Goal: Task Accomplishment & Management: Complete application form

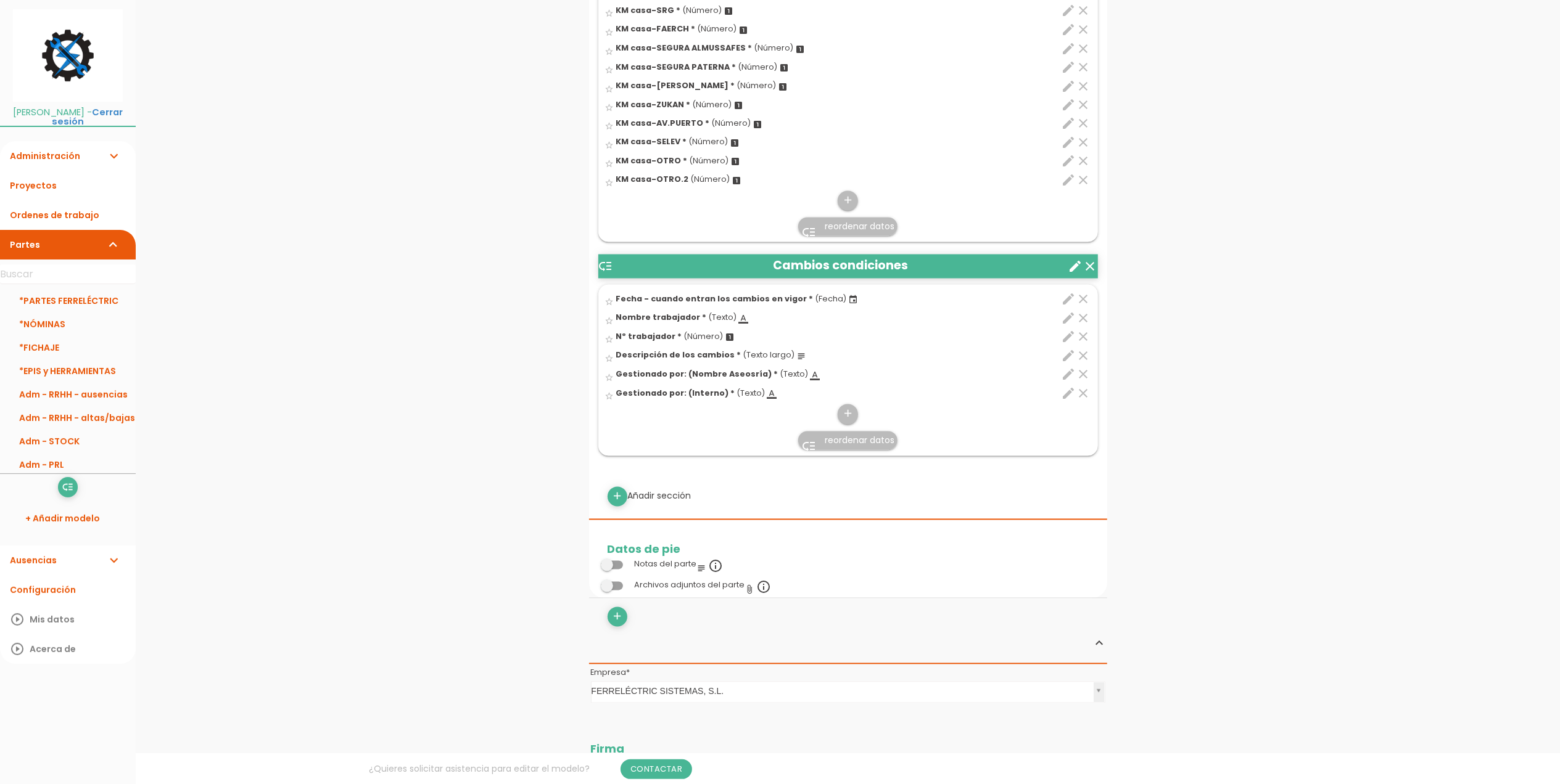
scroll to position [2219, 0]
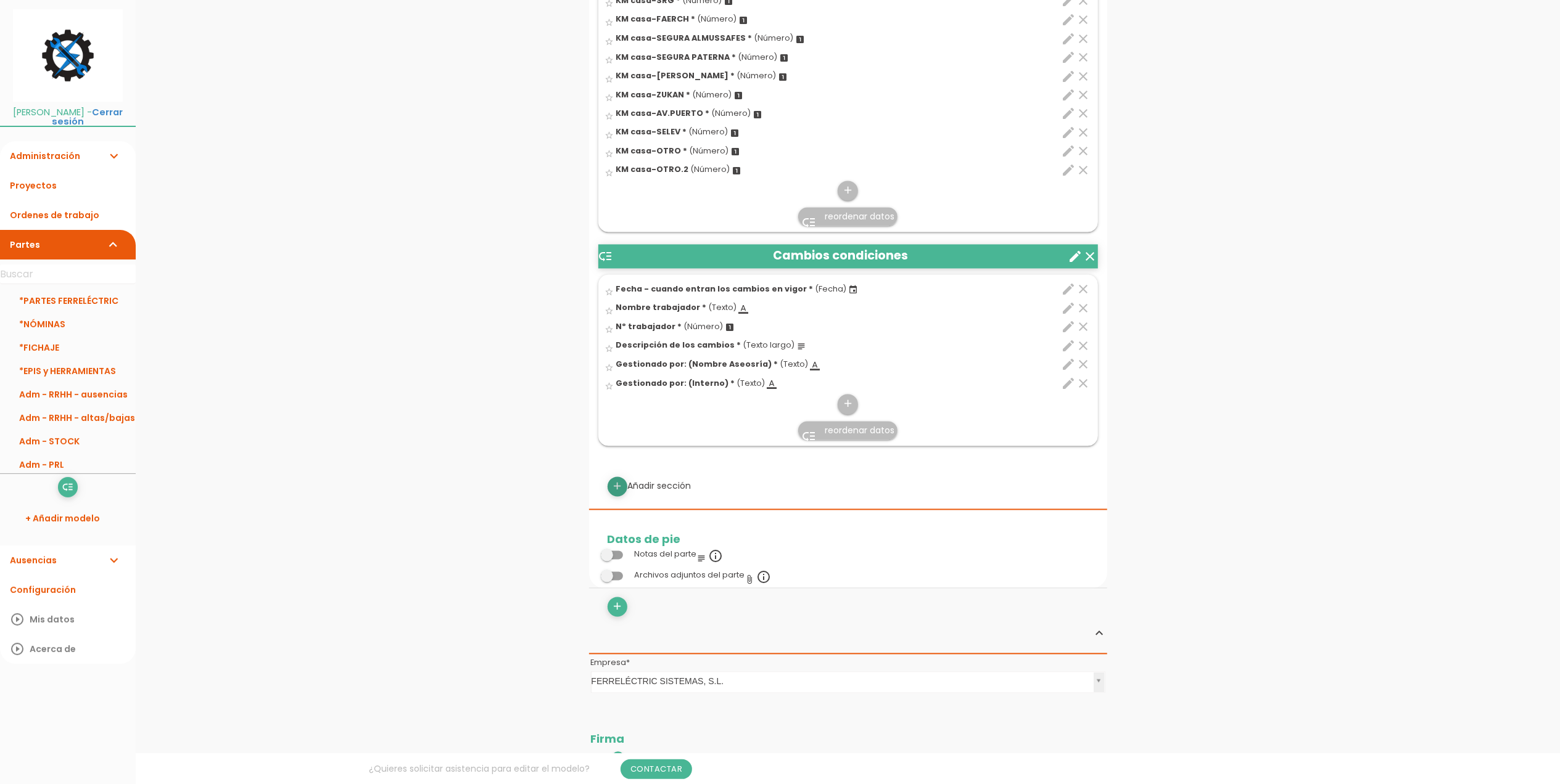
click at [612, 489] on icon "add" at bounding box center [616, 487] width 12 height 20
select select
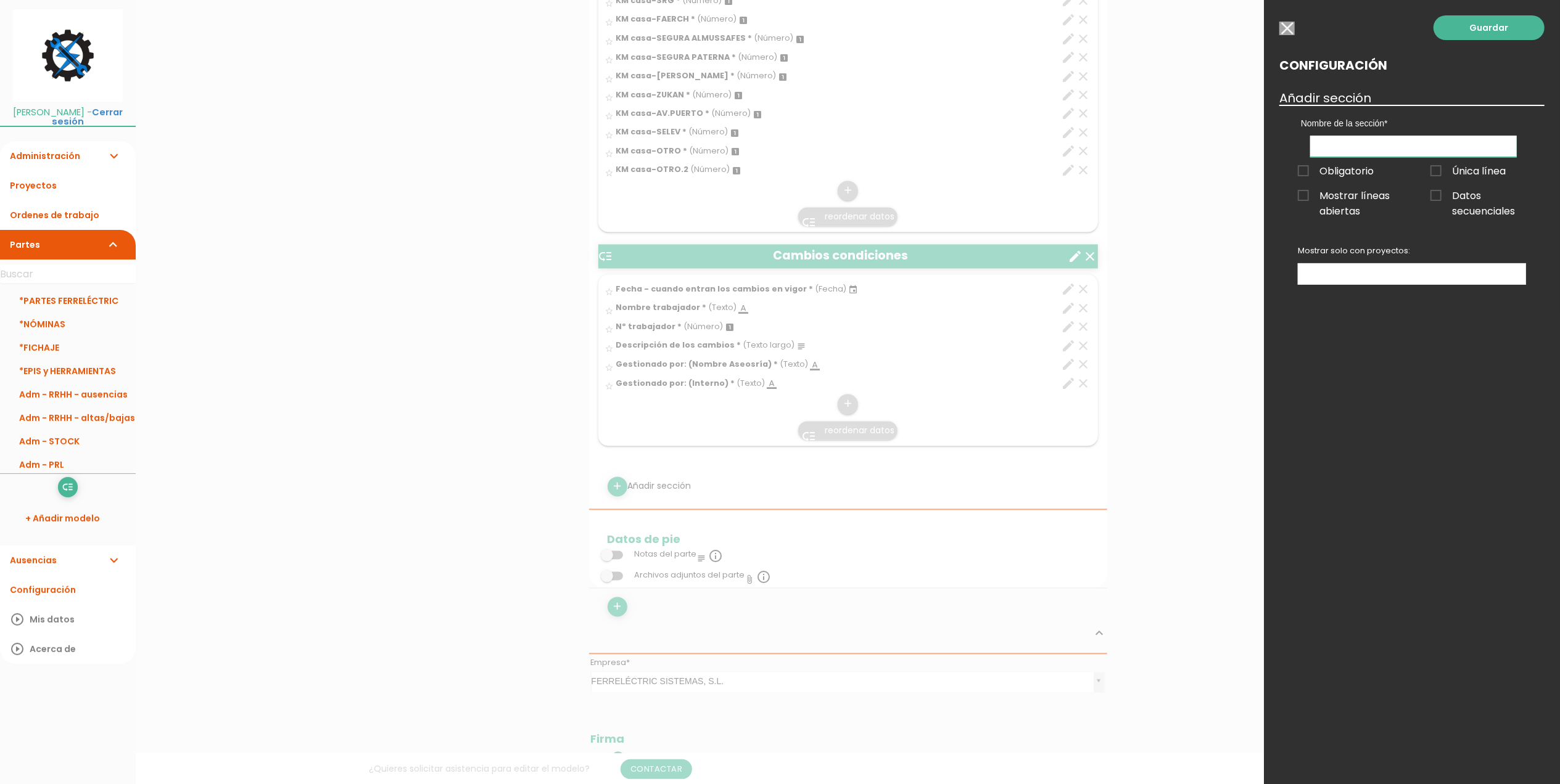
click at [1335, 146] on input "text" at bounding box center [1413, 146] width 206 height 21
type input "AMONESTACIONES Y OTROS"
click at [1485, 29] on link "Guardar" at bounding box center [1489, 28] width 111 height 25
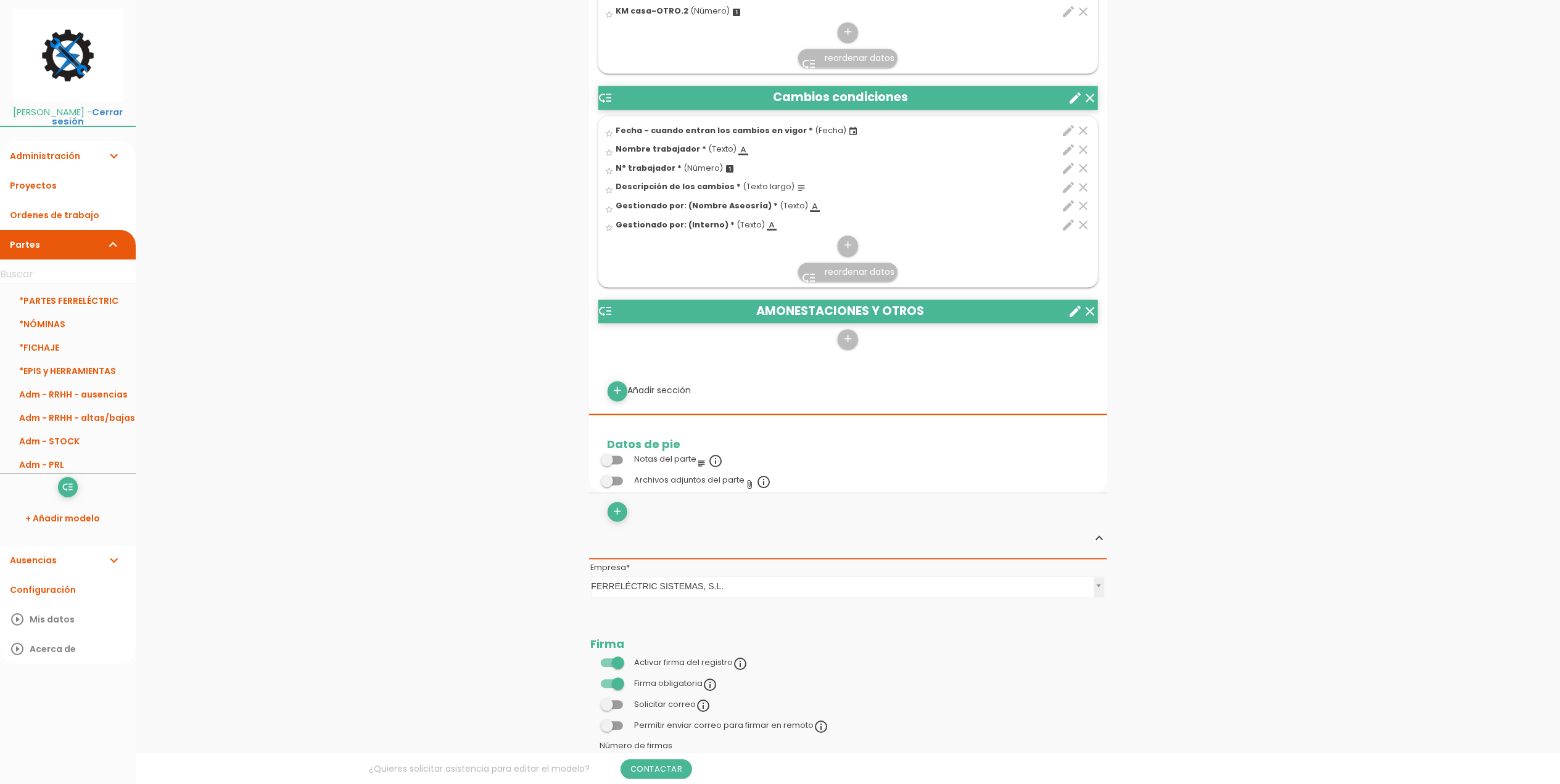
scroll to position [2232, 0]
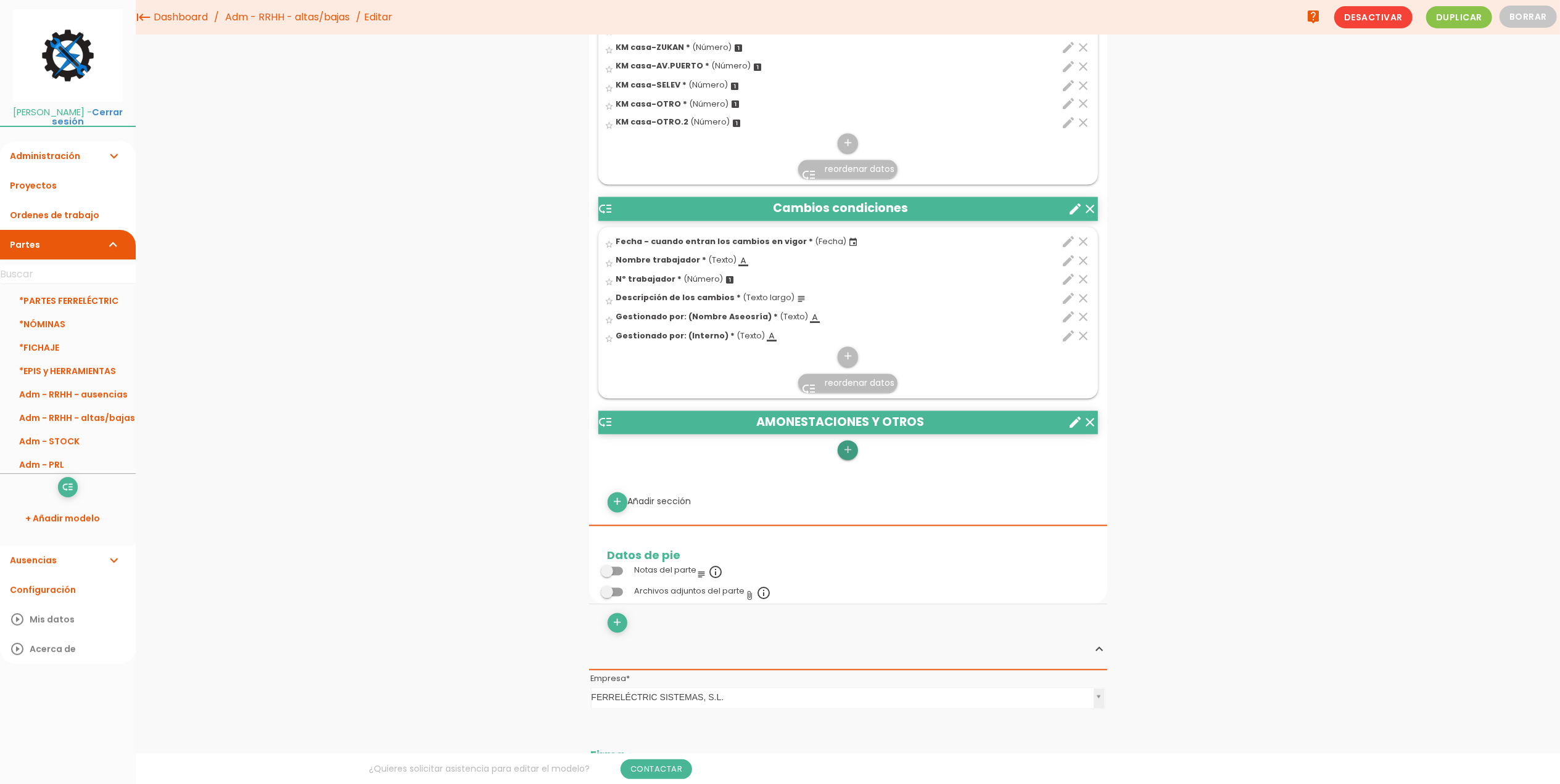
click at [850, 449] on icon "add" at bounding box center [847, 451] width 12 height 20
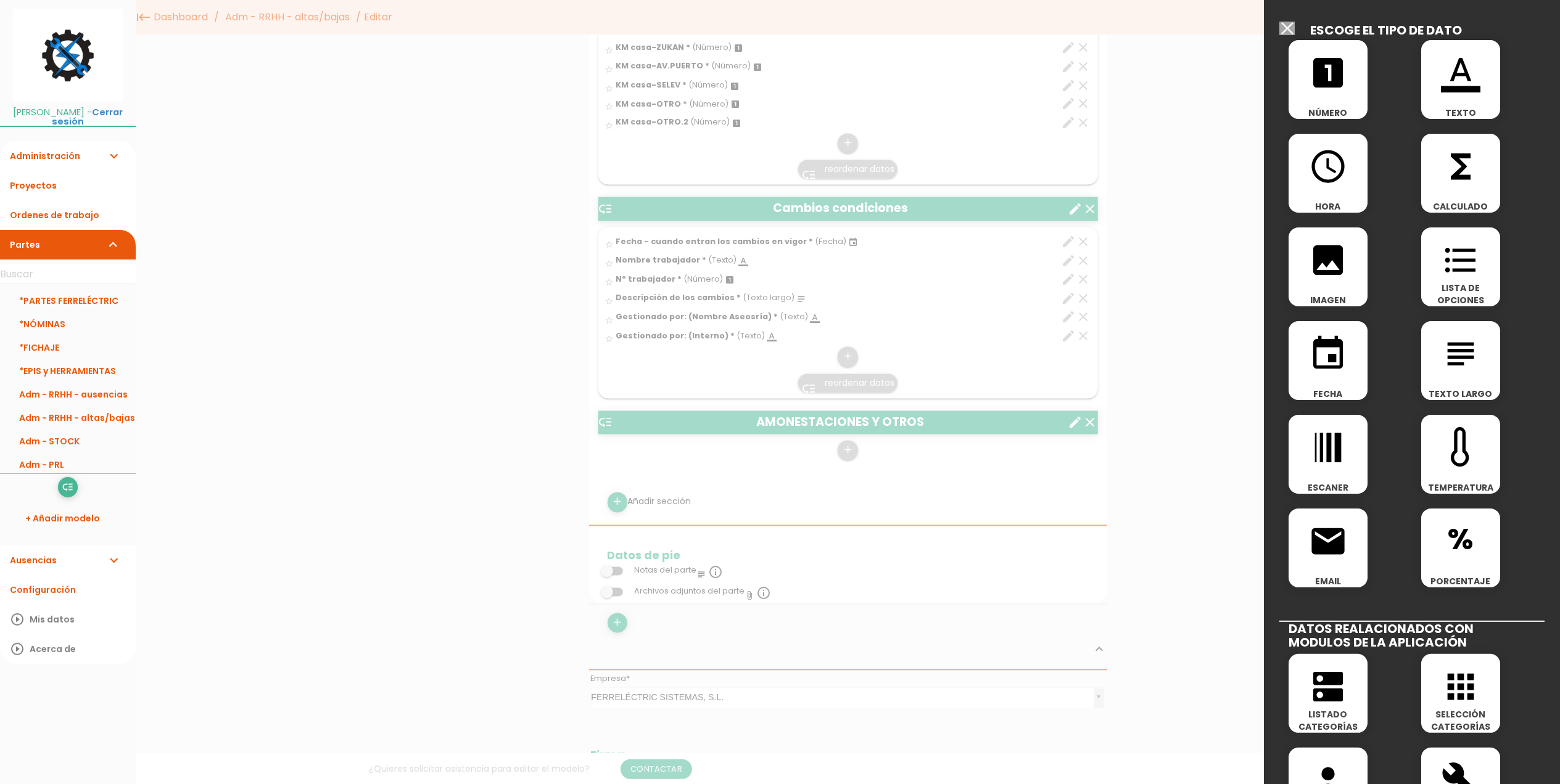
click at [1432, 85] on span "format_color_text" at bounding box center [1460, 66] width 79 height 53
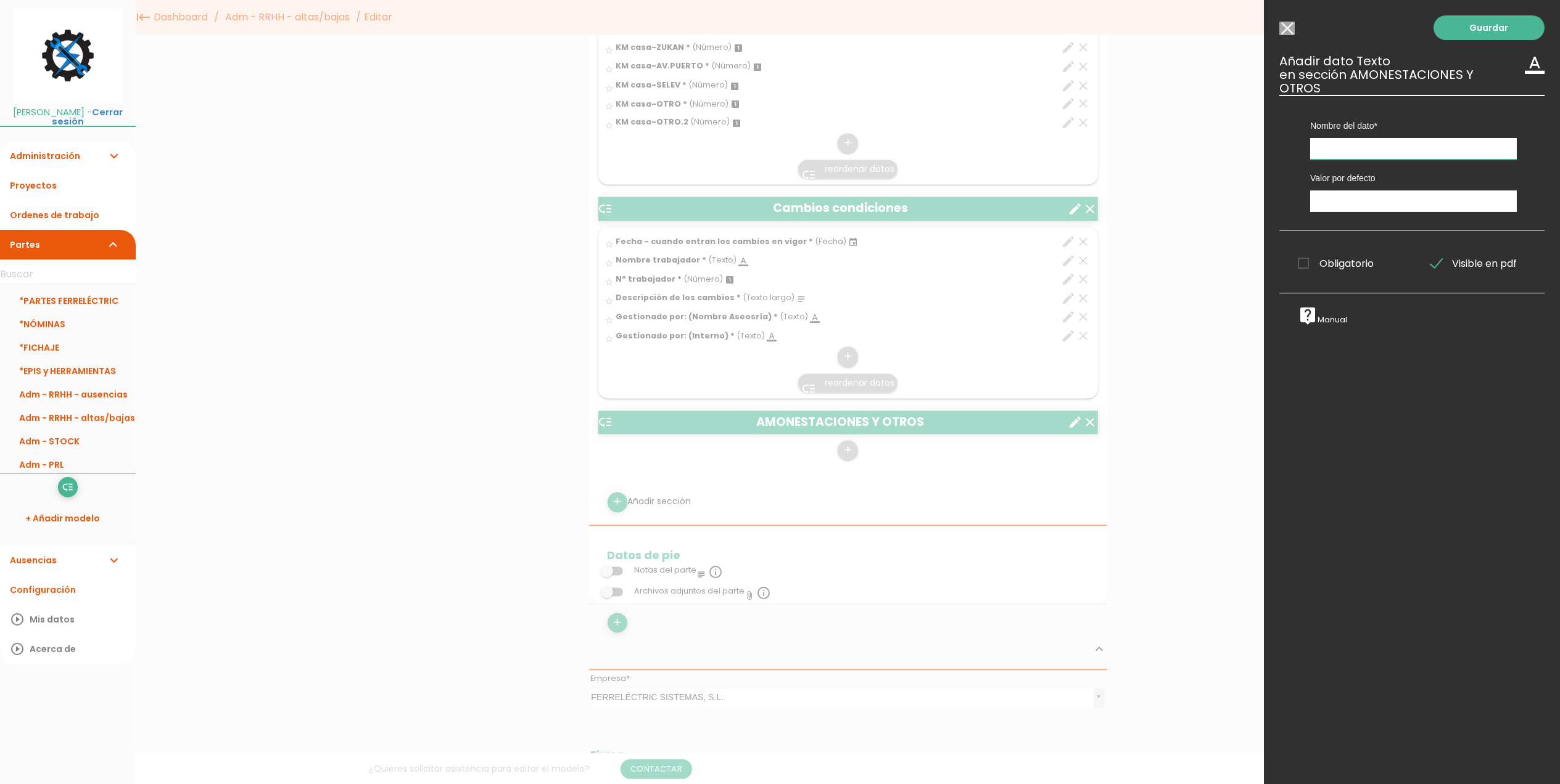
click at [1363, 145] on input "text" at bounding box center [1413, 149] width 206 height 21
type input "n"
type input "Nombre trabajador"
click at [1302, 268] on span "Obligatorio" at bounding box center [1335, 263] width 76 height 15
click at [0, 0] on input "Obligatorio" at bounding box center [0, 0] width 0 height 0
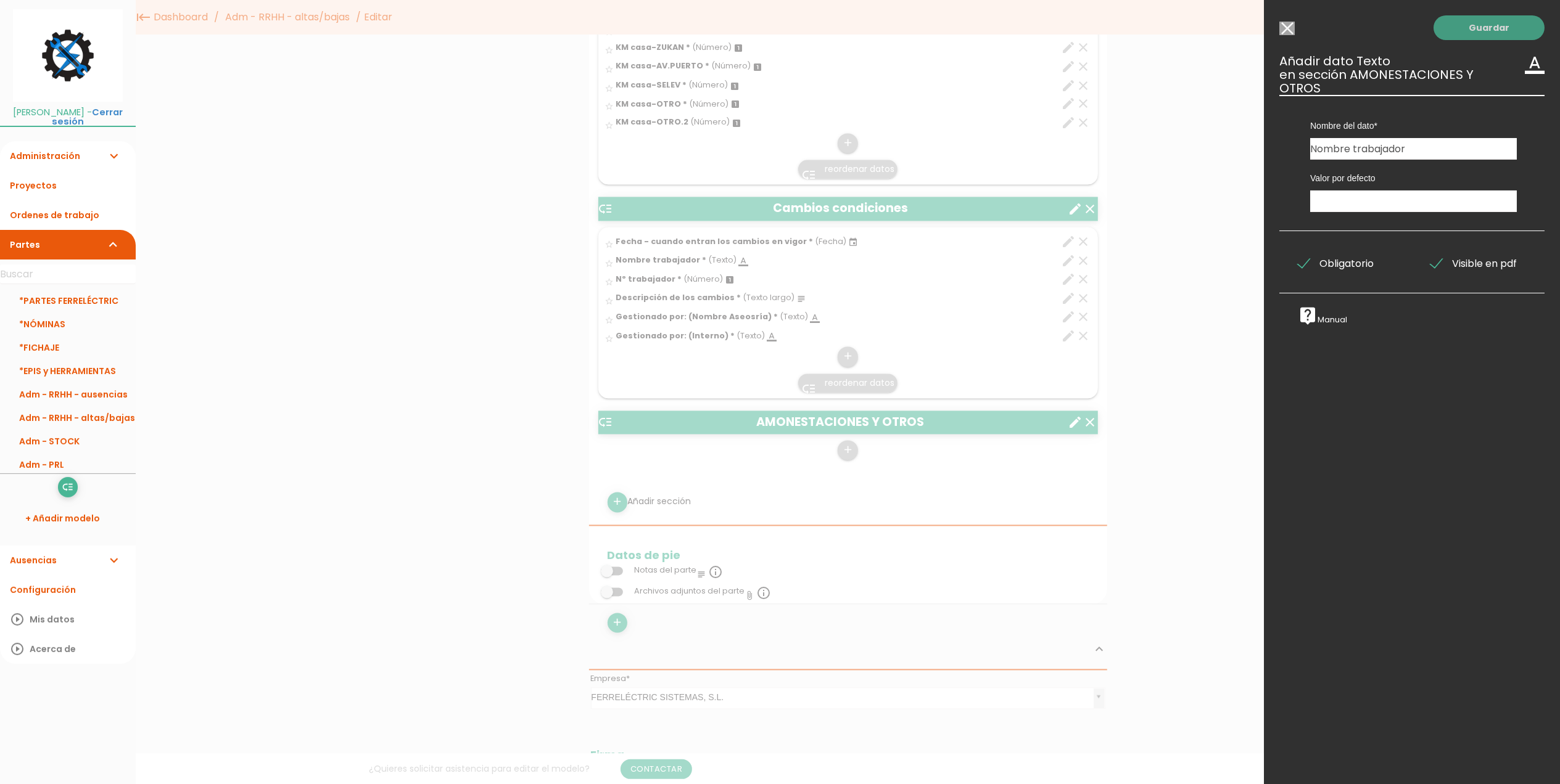
click at [1467, 20] on link "Guardar" at bounding box center [1489, 28] width 111 height 25
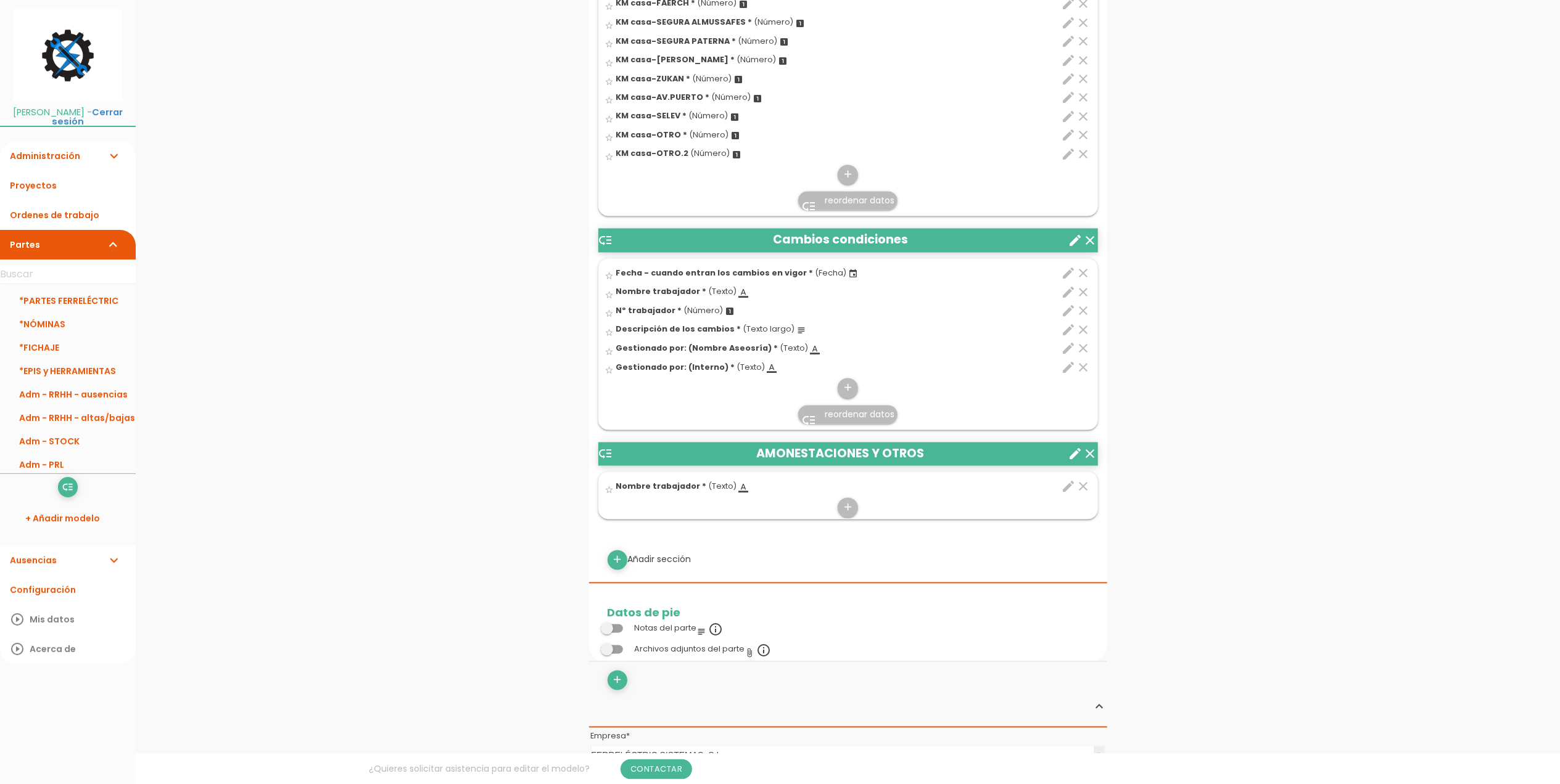
scroll to position [2414, 0]
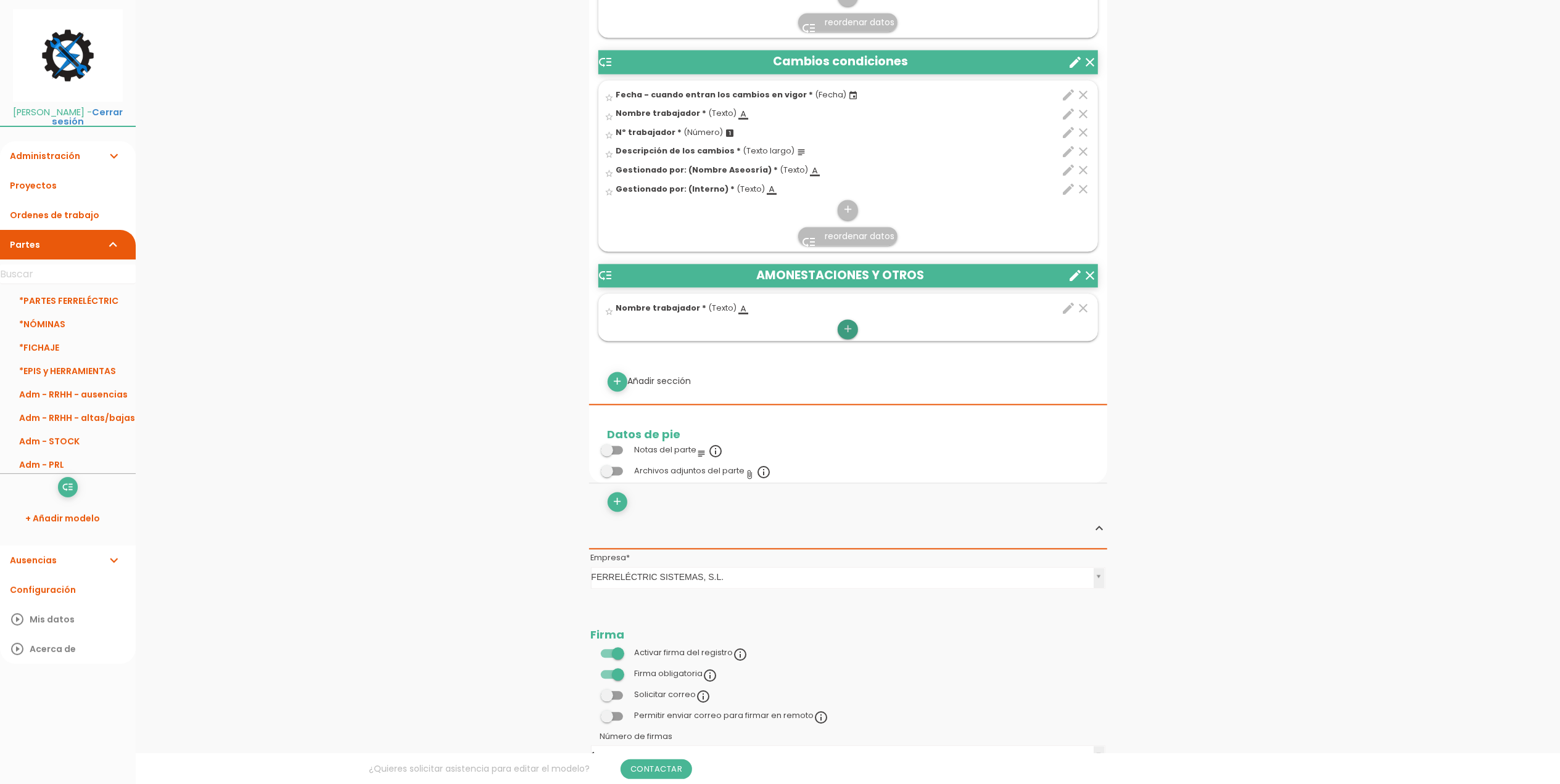
click at [843, 336] on icon "add" at bounding box center [847, 329] width 12 height 20
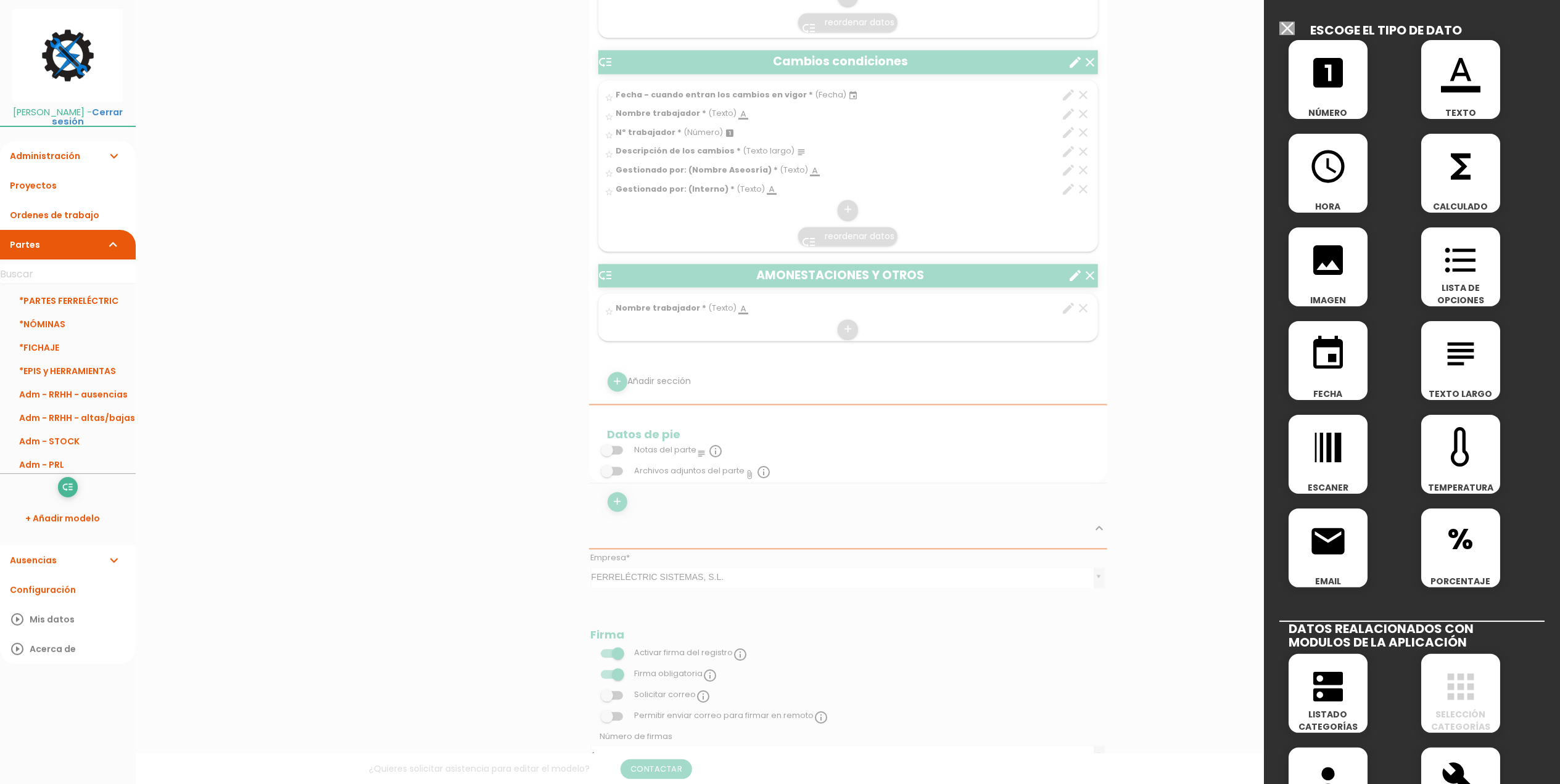
click at [1320, 91] on icon "looks_one" at bounding box center [1328, 72] width 39 height 39
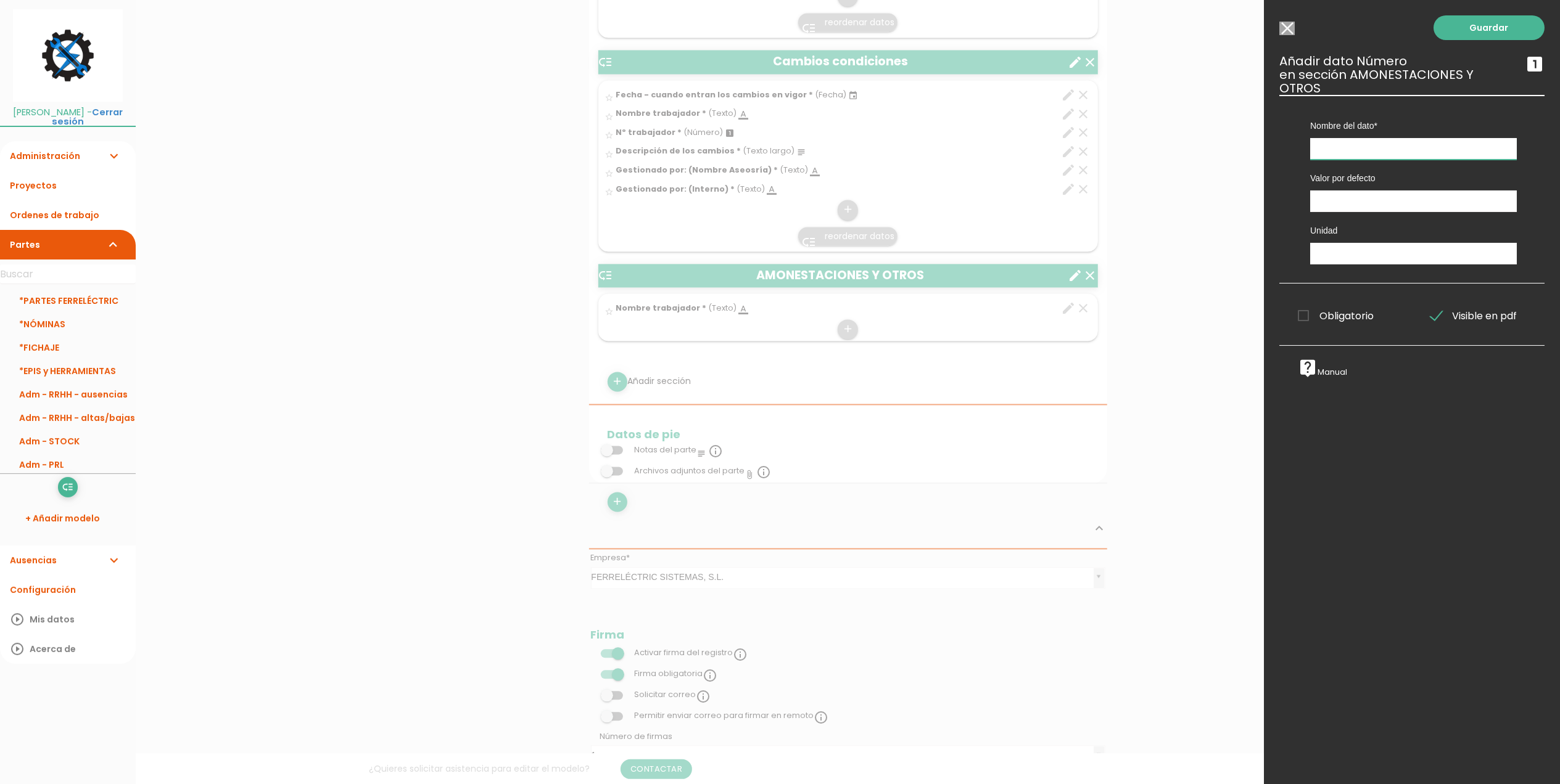
click at [1355, 150] on input "text" at bounding box center [1413, 149] width 206 height 21
type input "Nº trabajador"
click at [1464, 32] on link "Guardar" at bounding box center [1489, 28] width 111 height 25
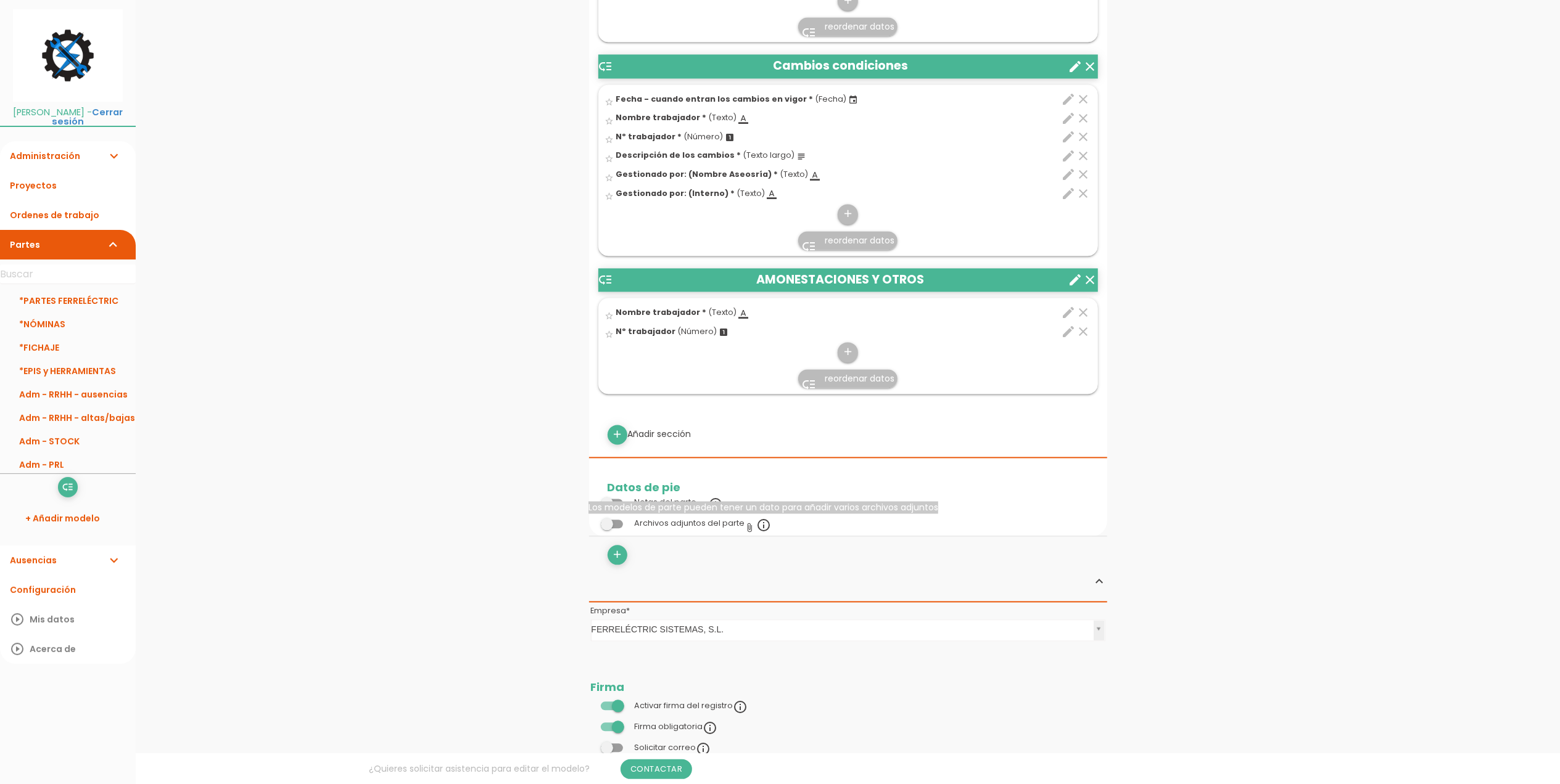
scroll to position [2414, 0]
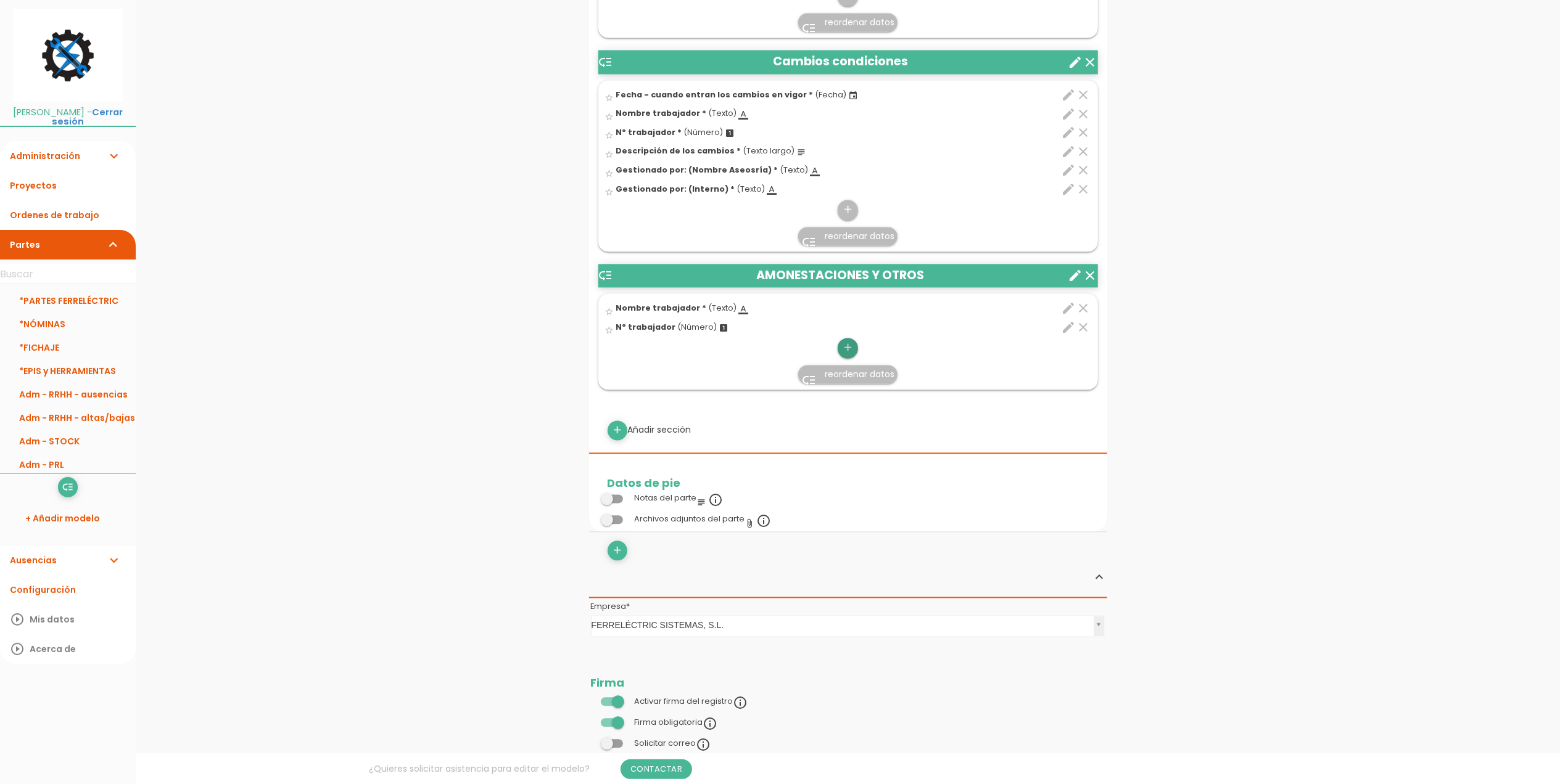
click at [845, 350] on icon "add" at bounding box center [847, 347] width 12 height 20
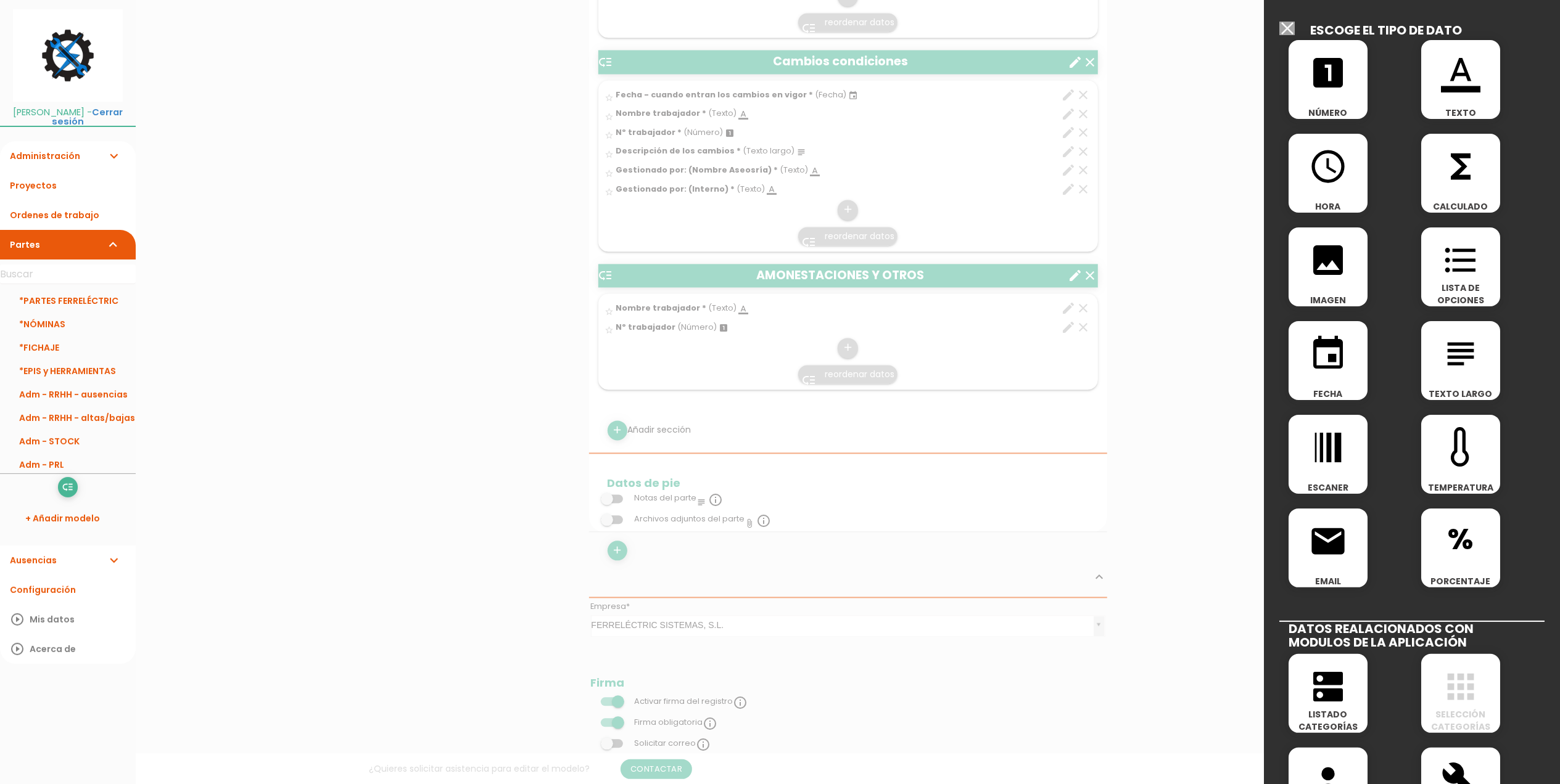
click at [1441, 358] on icon "subject" at bounding box center [1461, 354] width 39 height 39
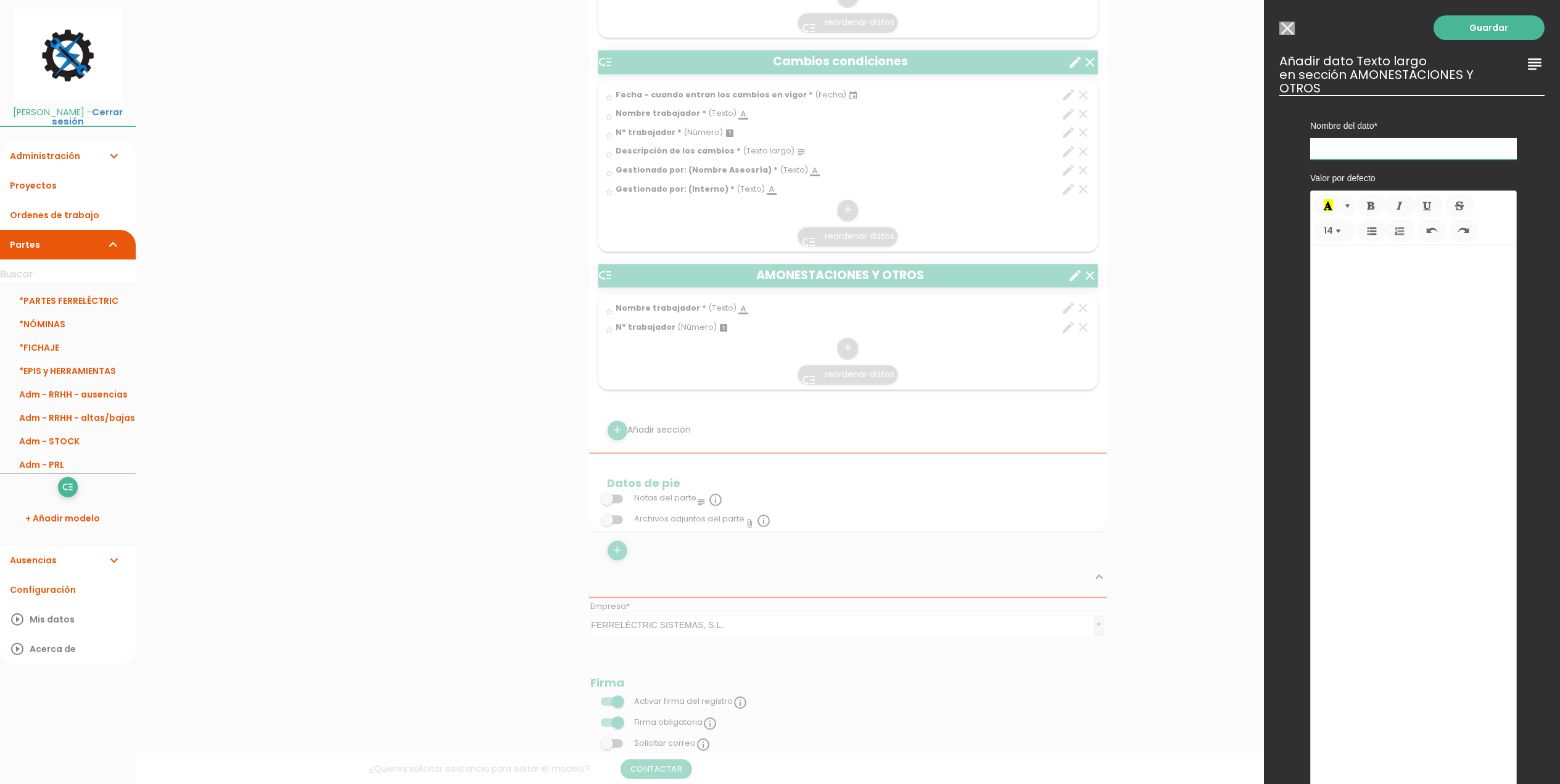
click at [1364, 146] on input "text" at bounding box center [1413, 149] width 206 height 21
click at [1329, 149] on input "Amontestación y otros. Indica fecha" at bounding box center [1413, 149] width 206 height 21
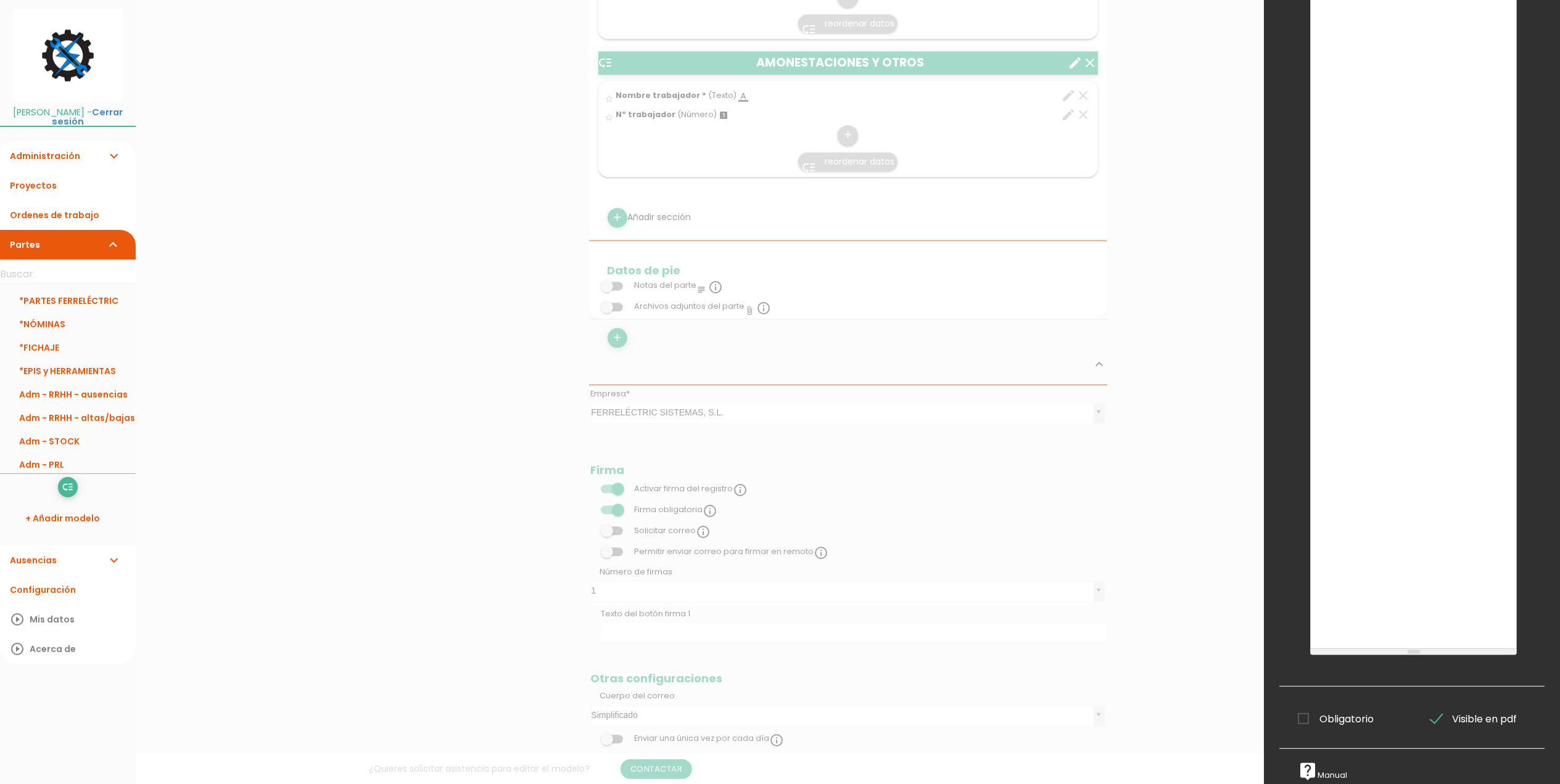
scroll to position [2790, 0]
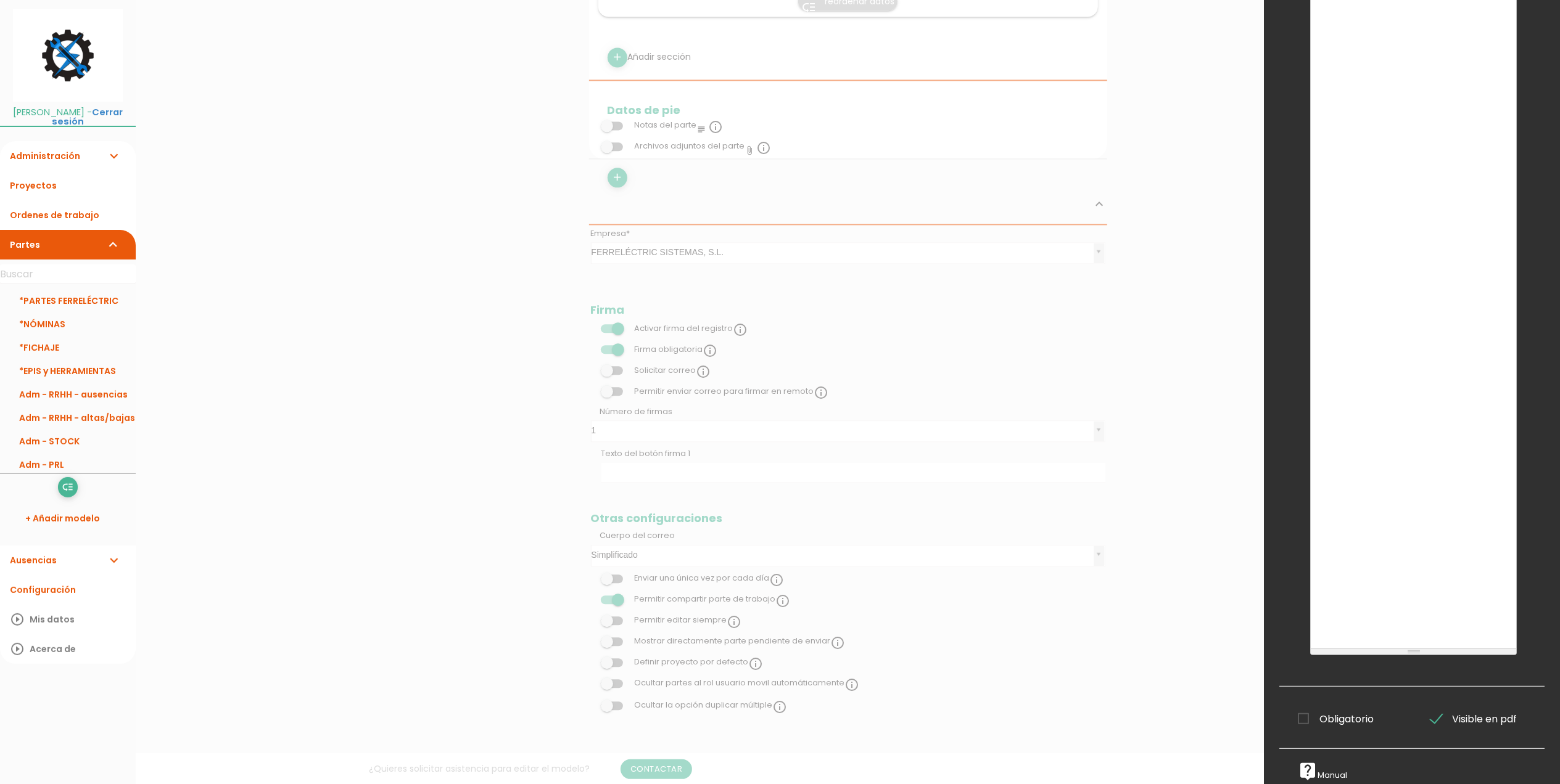
type input "Amonestación y otros. Indica fecha"
click at [1300, 712] on span "Obligatorio" at bounding box center [1335, 719] width 76 height 15
click at [0, 0] on input "Obligatorio" at bounding box center [0, 0] width 0 height 0
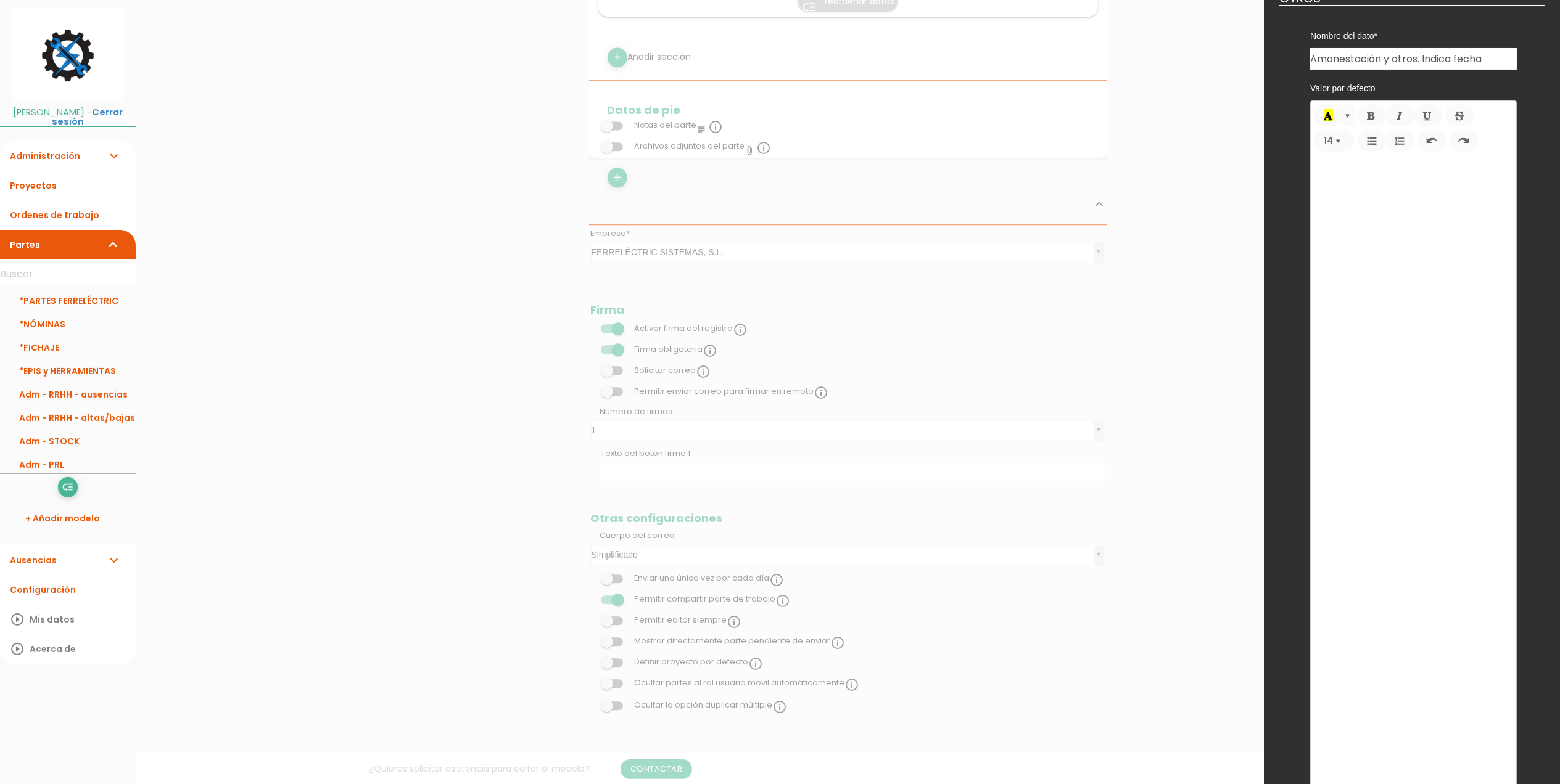
scroll to position [0, 0]
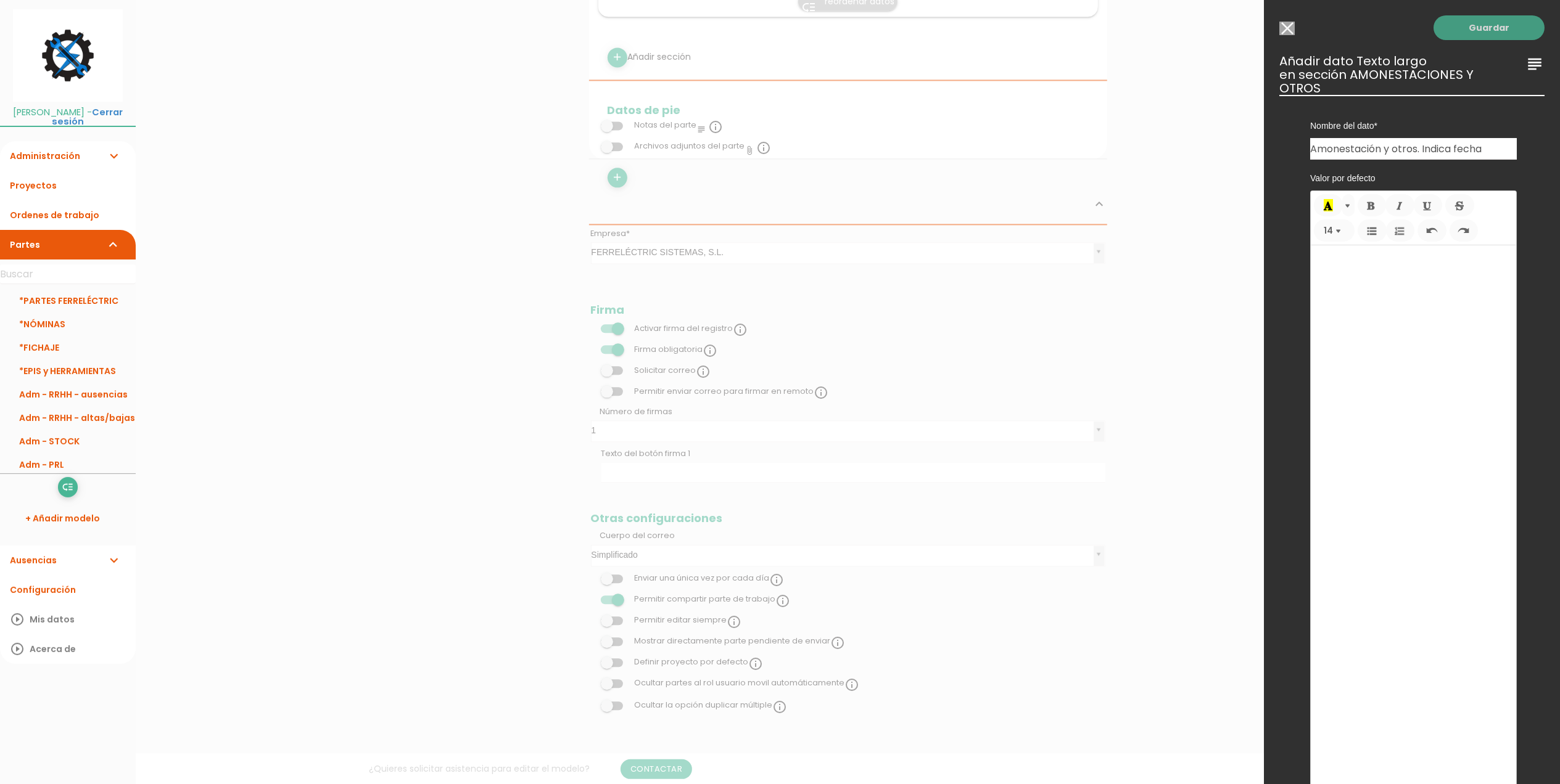
click at [1472, 35] on link "Guardar" at bounding box center [1489, 28] width 111 height 25
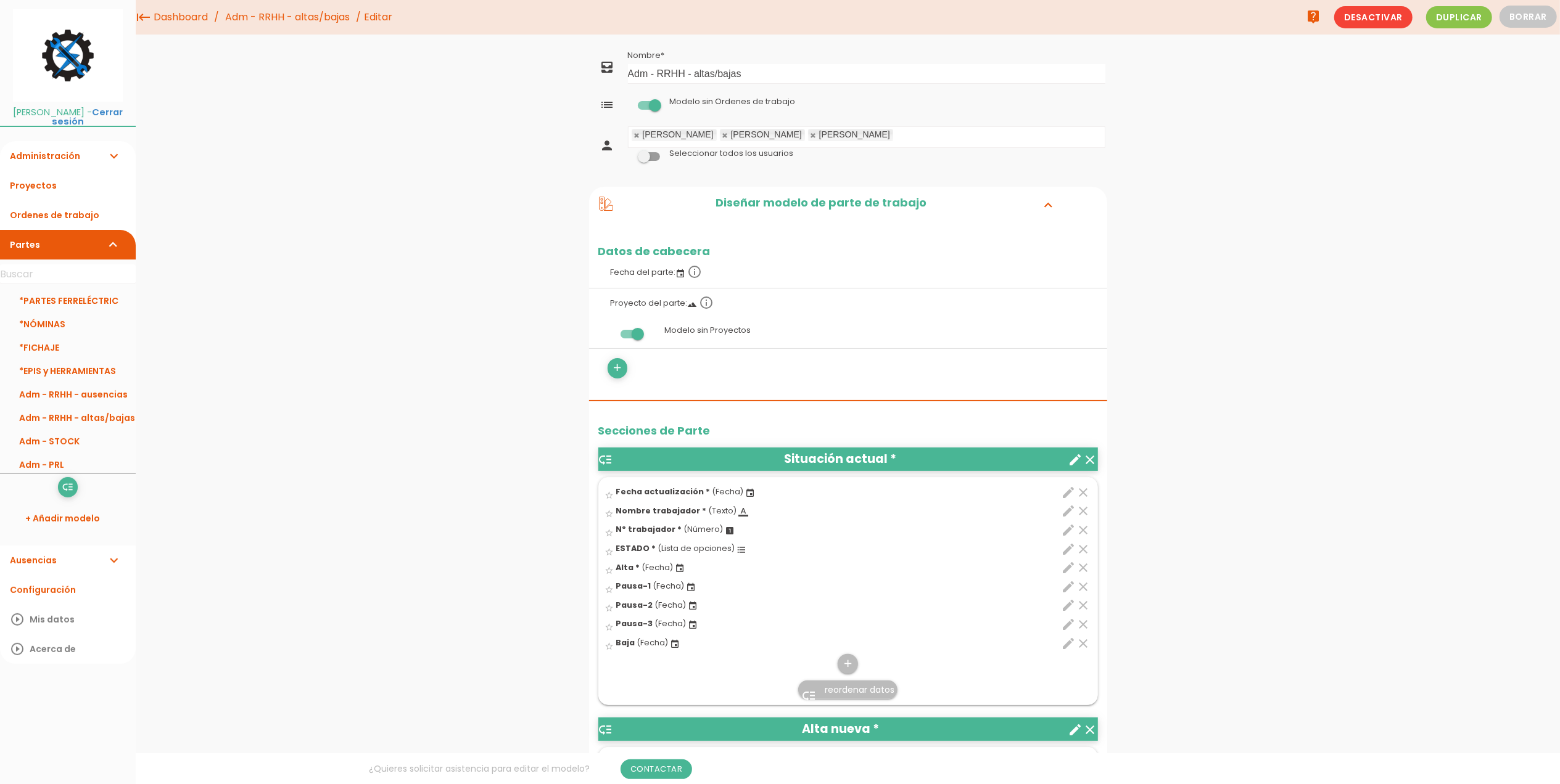
click at [294, 33] on link "Adm - RRHH - altas/bajas" at bounding box center [288, 17] width 130 height 35
